Goal: Navigation & Orientation: Locate item on page

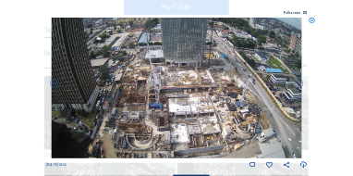
click at [314, 18] on icon at bounding box center [312, 21] width 6 height 6
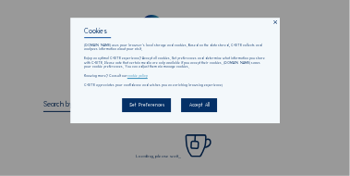
click at [276, 22] on icon at bounding box center [276, 22] width 6 height 6
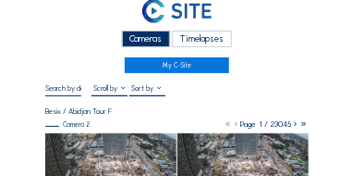
scroll to position [37, 0]
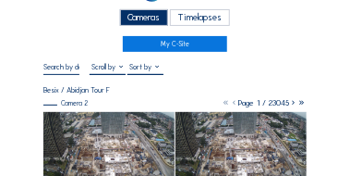
click at [85, 129] on img at bounding box center [108, 148] width 130 height 73
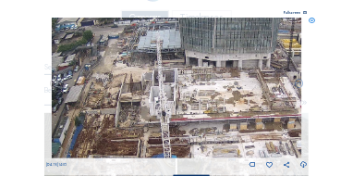
drag, startPoint x: 98, startPoint y: 76, endPoint x: 123, endPoint y: 85, distance: 26.6
click at [123, 85] on img at bounding box center [177, 88] width 250 height 140
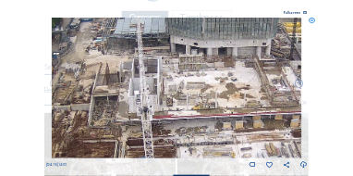
drag, startPoint x: 140, startPoint y: 92, endPoint x: 127, endPoint y: 79, distance: 19.0
click at [127, 79] on img at bounding box center [177, 88] width 250 height 140
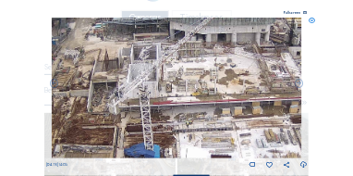
drag, startPoint x: 187, startPoint y: 103, endPoint x: 186, endPoint y: 89, distance: 13.9
click at [186, 89] on img at bounding box center [177, 88] width 250 height 140
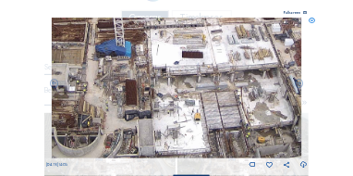
drag, startPoint x: 173, startPoint y: 114, endPoint x: 156, endPoint y: 34, distance: 81.2
click at [156, 34] on img at bounding box center [177, 88] width 250 height 140
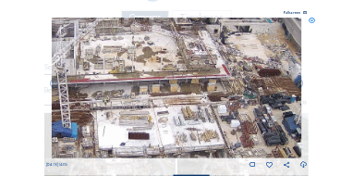
drag, startPoint x: 152, startPoint y: 64, endPoint x: 117, endPoint y: 123, distance: 68.3
click at [117, 123] on img at bounding box center [177, 88] width 250 height 140
